Goal: Transaction & Acquisition: Purchase product/service

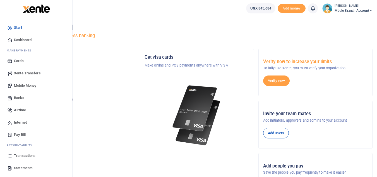
click at [17, 85] on span "Mobile Money" at bounding box center [25, 86] width 22 height 6
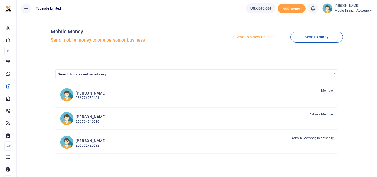
click at [246, 37] on link "Send to a new recipient" at bounding box center [254, 37] width 73 height 10
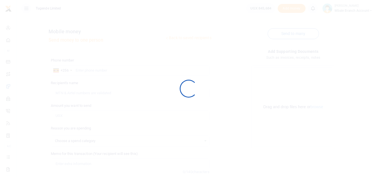
select select
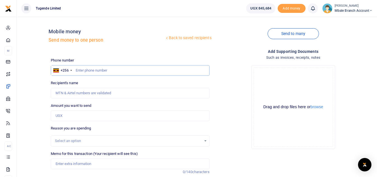
click at [100, 71] on input "text" at bounding box center [130, 70] width 159 height 11
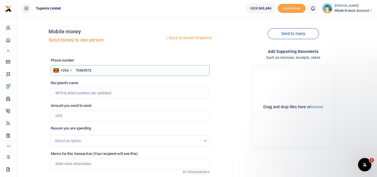
type input "704639726"
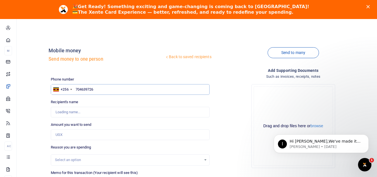
type input "Jimmy Musimbi"
type input "704639726"
click at [82, 136] on input "Amount you want to send" at bounding box center [130, 134] width 159 height 11
type input "200,000"
click at [205, 159] on div "Select an option" at bounding box center [130, 160] width 158 height 6
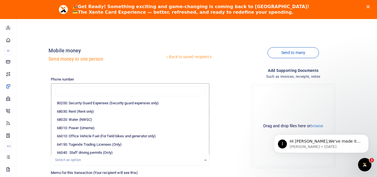
scroll to position [109, 0]
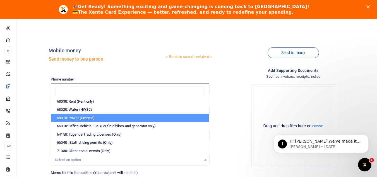
click at [117, 115] on li "68010: Power (Umeme)" at bounding box center [130, 118] width 158 height 8
select select "39"
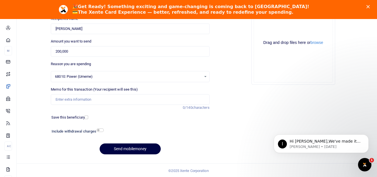
scroll to position [84, 0]
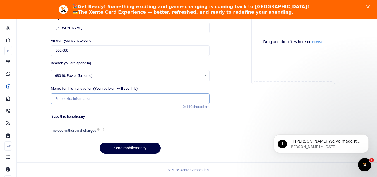
click at [145, 99] on input "Memo for this transaction (Your recipient will see this)" at bounding box center [130, 98] width 159 height 11
paste input "TLUG-016191"
click at [66, 99] on input "TLUG-016191" at bounding box center [130, 98] width 159 height 11
type input "TLUG016191"
click at [140, 147] on button "Send mobilemoney" at bounding box center [130, 147] width 61 height 11
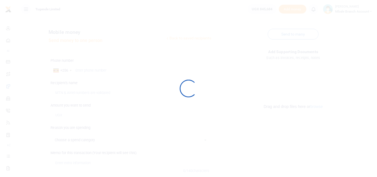
scroll to position [65, 0]
select select
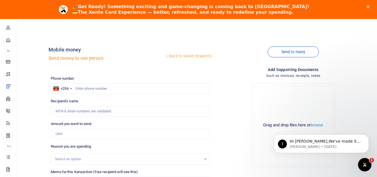
scroll to position [0, 0]
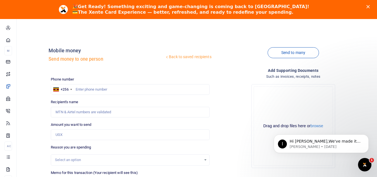
click at [119, 39] on div "Back to saved recipients Mobile money Send money to one person Send to many Pho…" at bounding box center [197, 148] width 361 height 225
